Goal: Use online tool/utility: Use online tool/utility

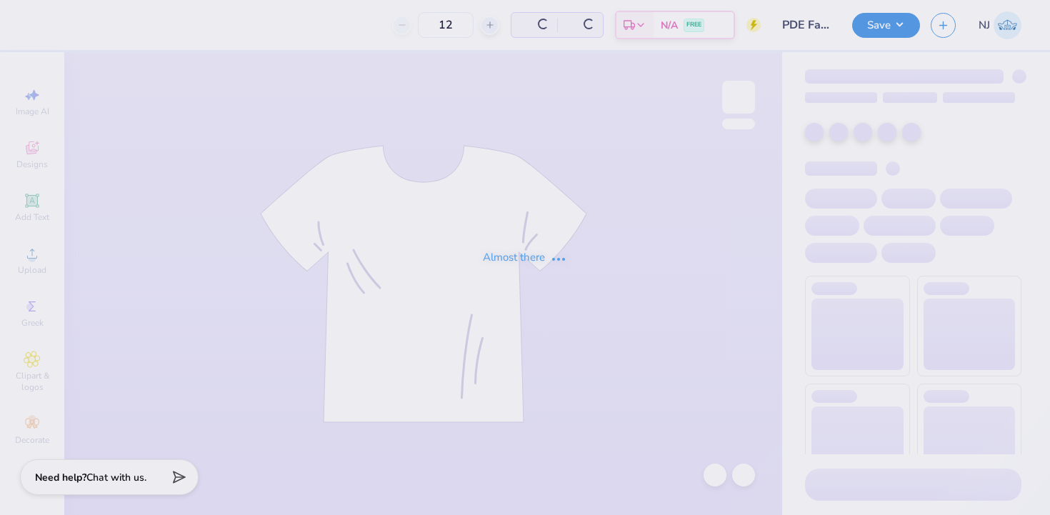
type input "70"
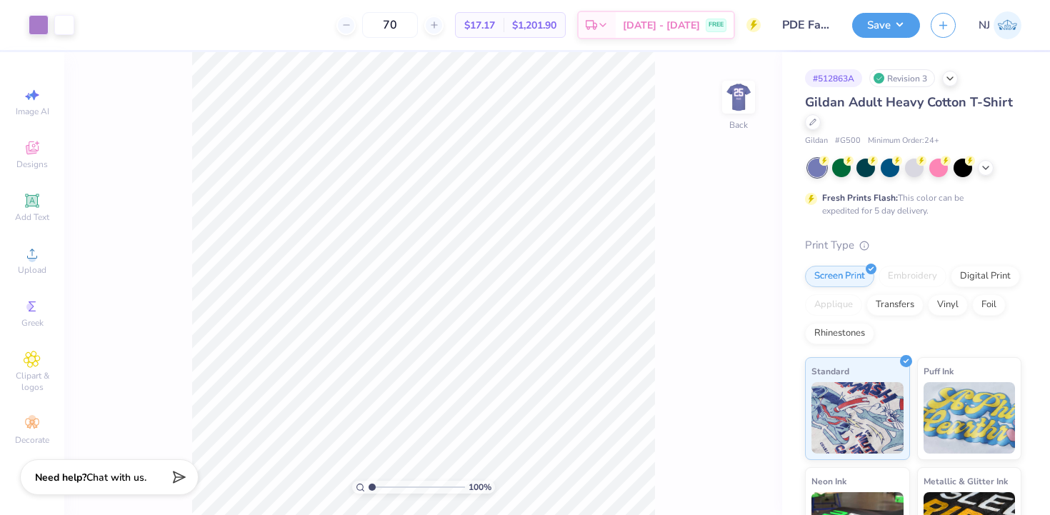
click at [980, 157] on div "Gildan Adult Heavy Cotton T-Shirt Gildan # G500 Minimum Order: 24 + Fresh Print…" at bounding box center [913, 386] width 216 height 587
click at [982, 162] on icon at bounding box center [985, 166] width 11 height 11
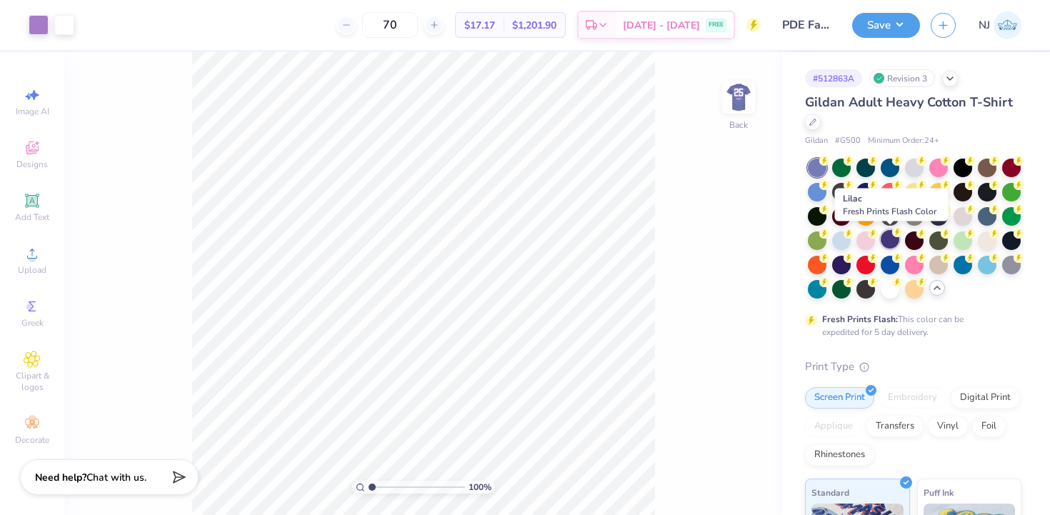
click at [897, 239] on div at bounding box center [889, 239] width 19 height 19
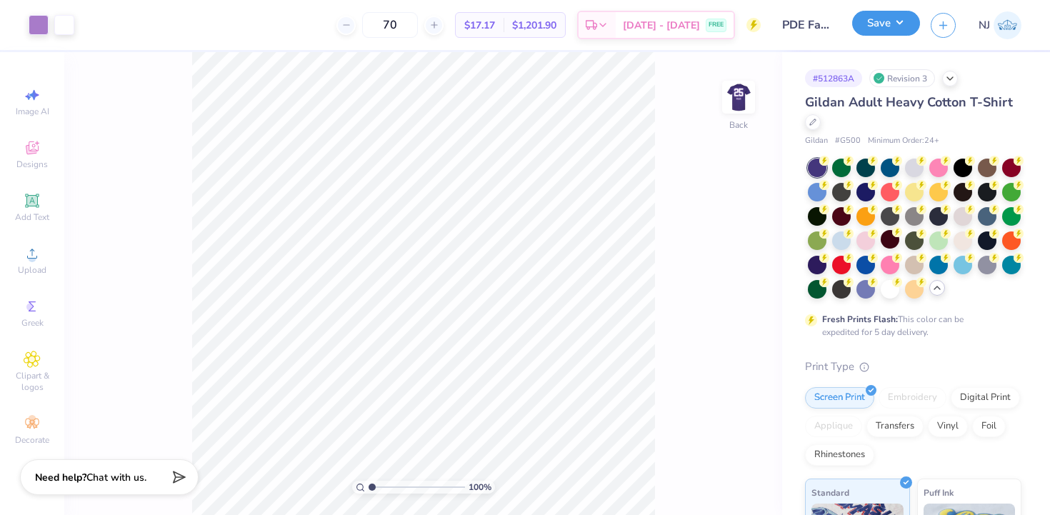
click at [887, 36] on div "Save" at bounding box center [886, 25] width 68 height 25
click at [881, 31] on button "Save" at bounding box center [886, 23] width 68 height 25
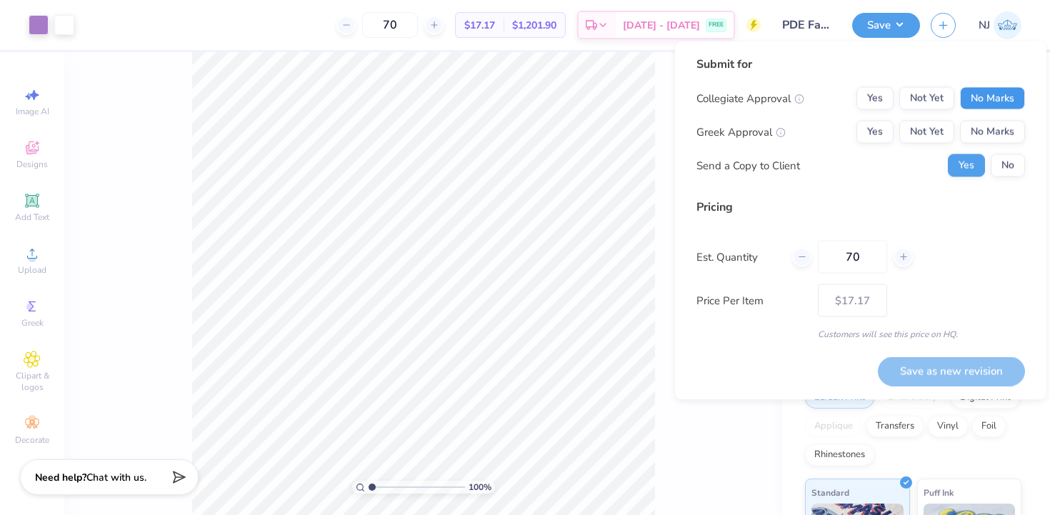
click at [977, 90] on button "No Marks" at bounding box center [992, 98] width 65 height 23
click at [927, 105] on button "Not Yet" at bounding box center [926, 98] width 55 height 23
click at [927, 126] on button "Not Yet" at bounding box center [926, 132] width 55 height 23
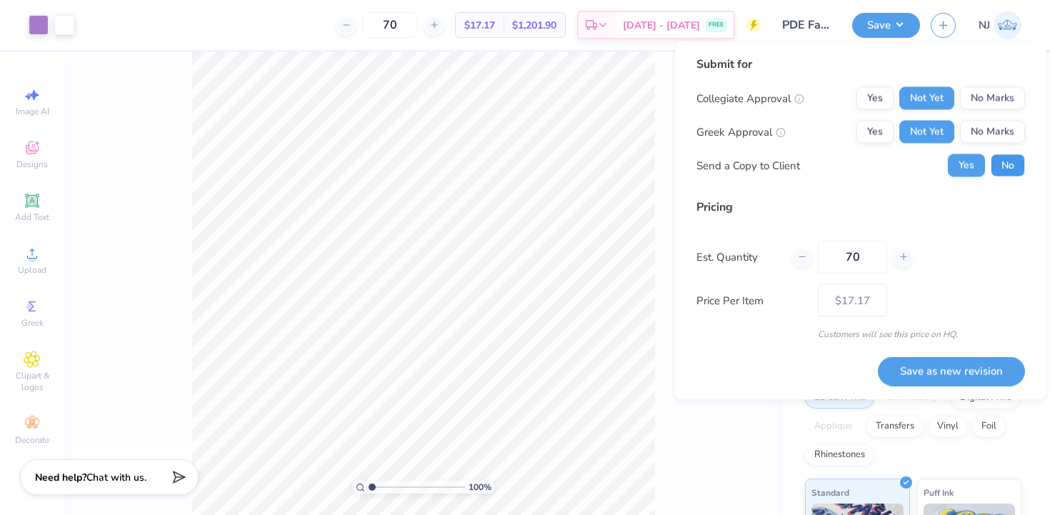
click at [1018, 168] on button "No" at bounding box center [1007, 165] width 34 height 23
click at [961, 363] on button "Save as new revision" at bounding box center [950, 370] width 147 height 29
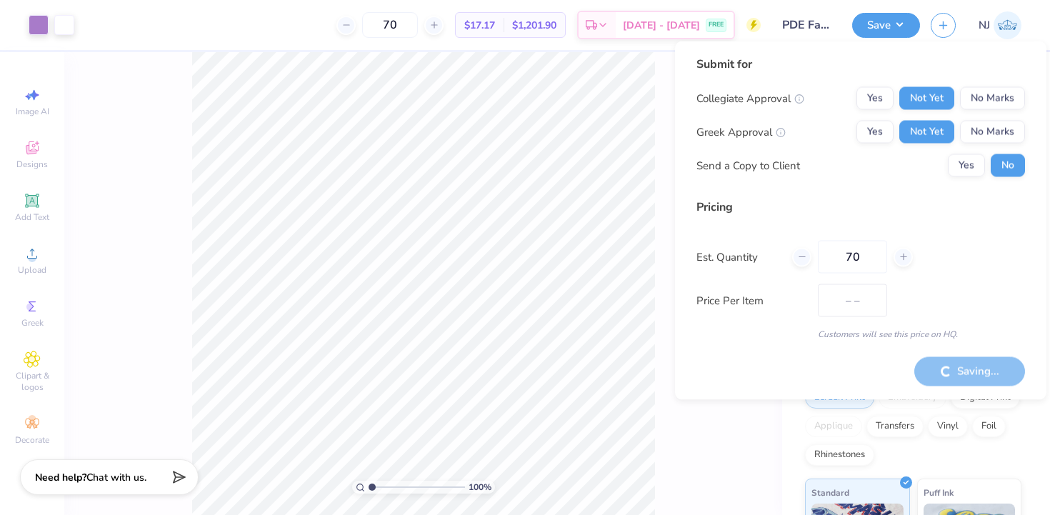
type input "$17.17"
